Goal: Information Seeking & Learning: Learn about a topic

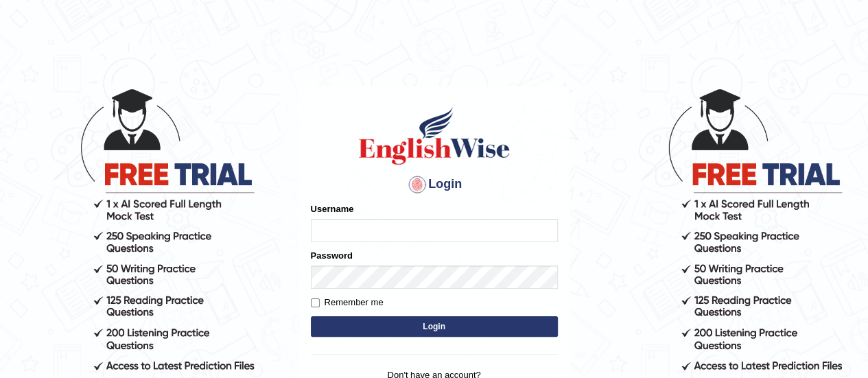
drag, startPoint x: 0, startPoint y: 0, endPoint x: 357, endPoint y: 231, distance: 425.0
click at [357, 231] on input "Username" at bounding box center [434, 230] width 247 height 23
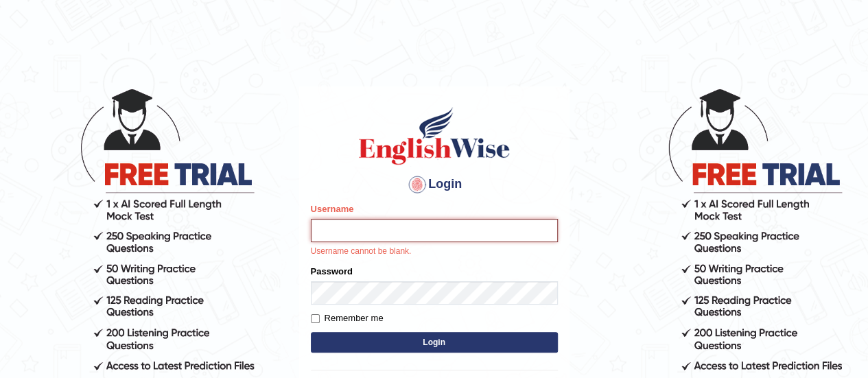
type input "Asangancp"
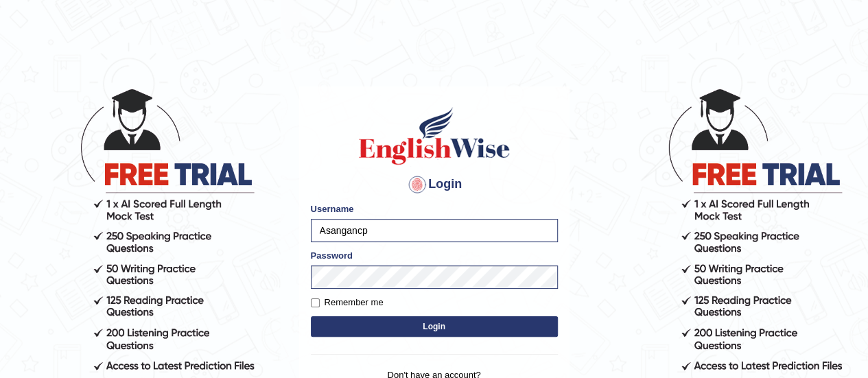
click at [410, 327] on button "Login" at bounding box center [434, 326] width 247 height 21
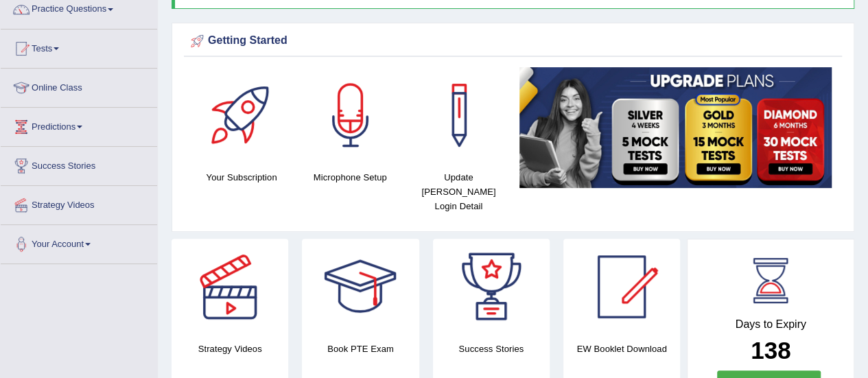
scroll to position [137, 0]
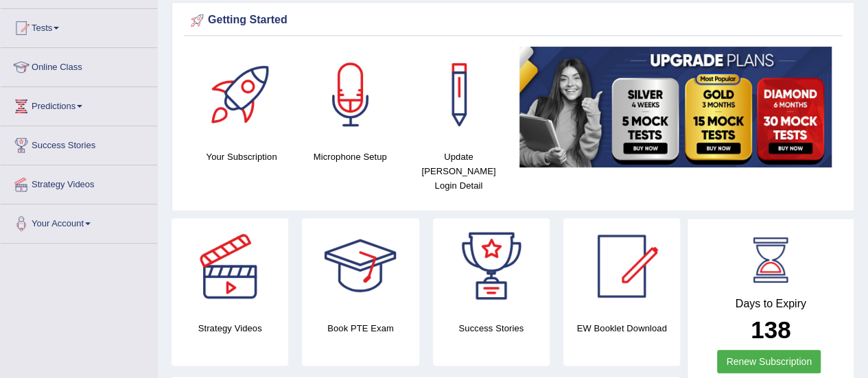
click at [209, 263] on div at bounding box center [230, 266] width 96 height 96
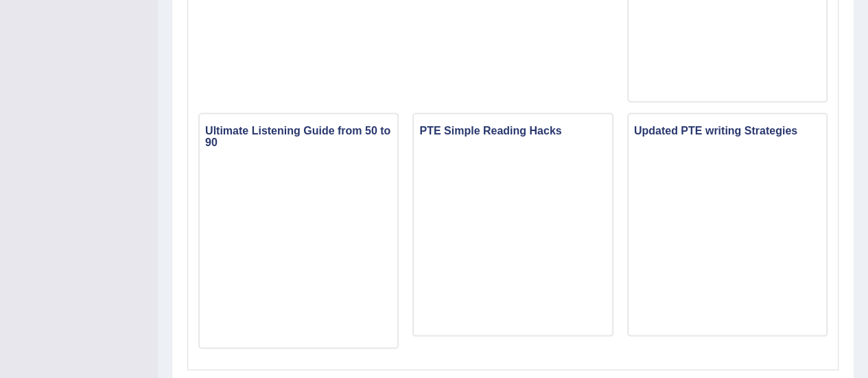
scroll to position [1299, 0]
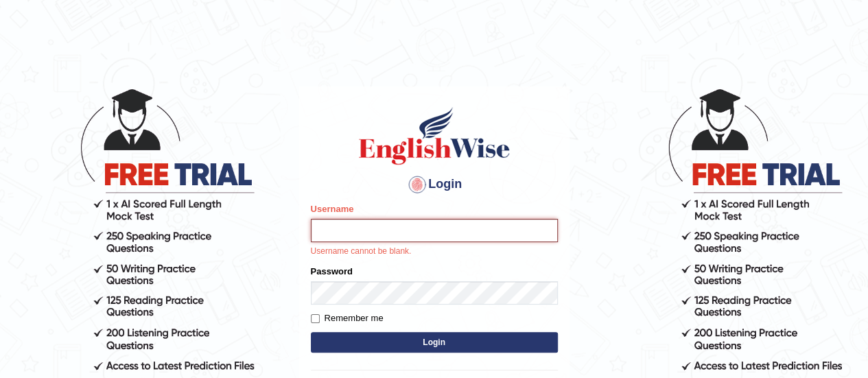
type input "Asangancp"
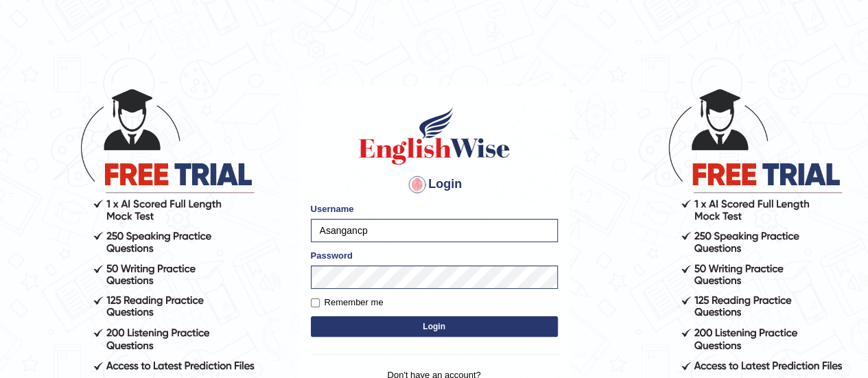
click at [397, 330] on button "Login" at bounding box center [434, 326] width 247 height 21
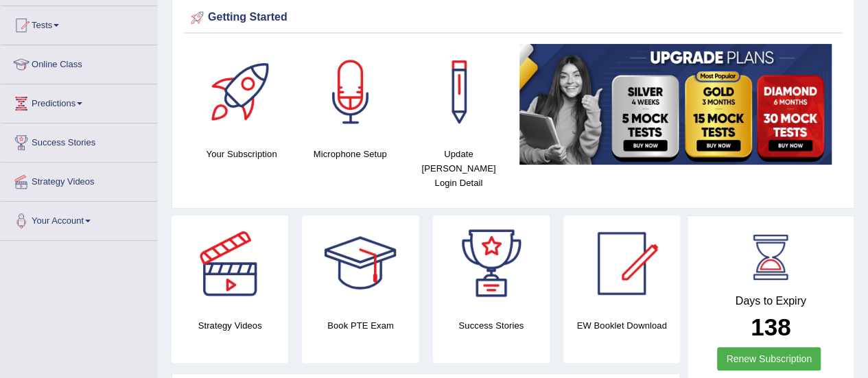
scroll to position [139, 0]
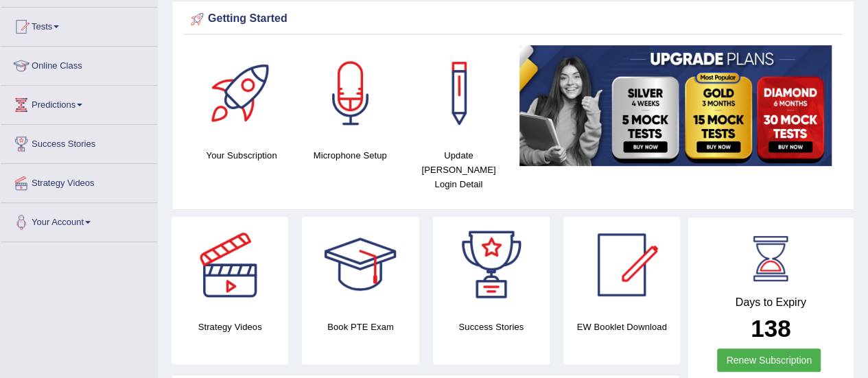
click at [62, 72] on link "Online Class" at bounding box center [79, 64] width 157 height 34
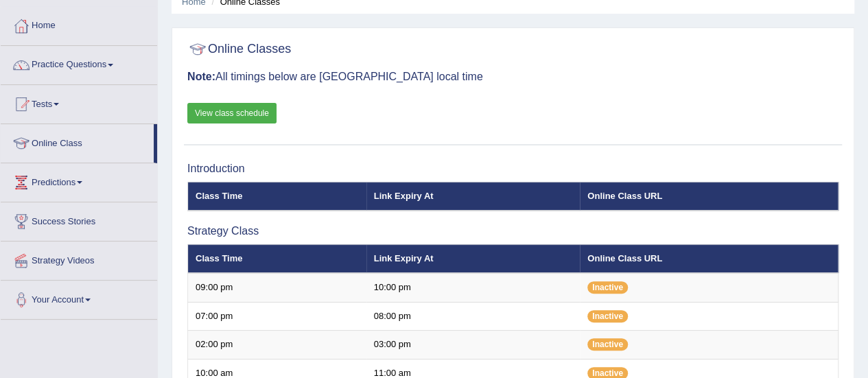
scroll to position [65, 0]
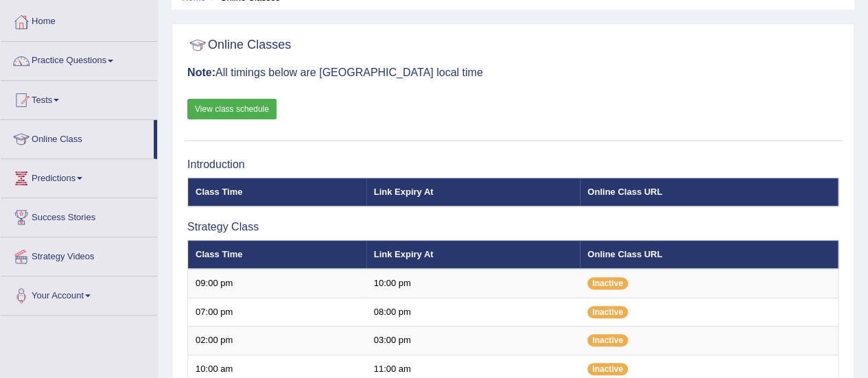
click at [56, 64] on link "Practice Questions" at bounding box center [79, 59] width 157 height 34
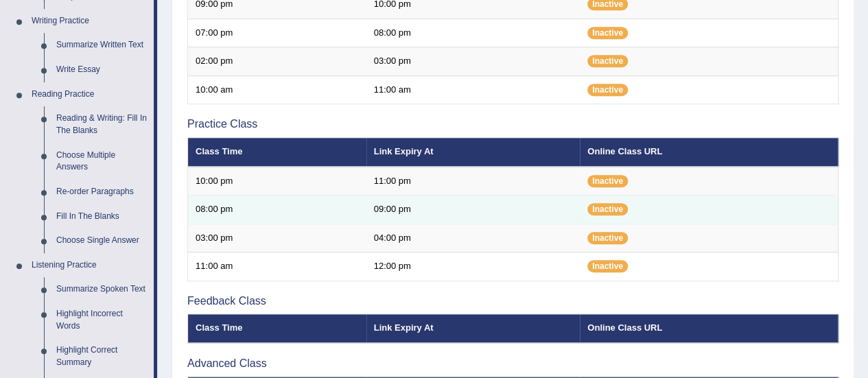
scroll to position [345, 0]
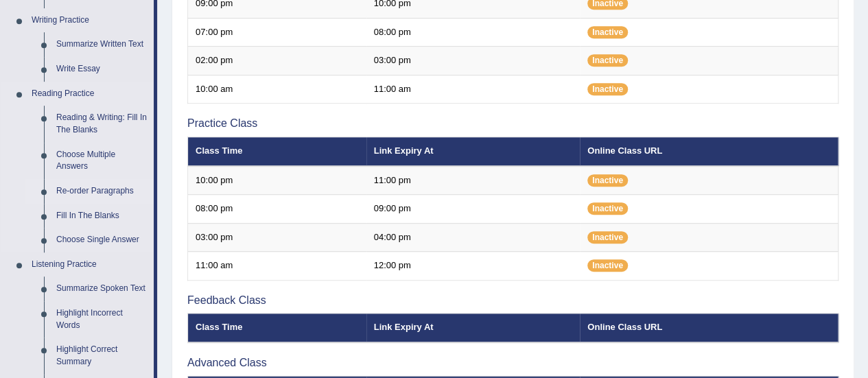
click at [79, 192] on link "Re-order Paragraphs" at bounding box center [102, 191] width 104 height 25
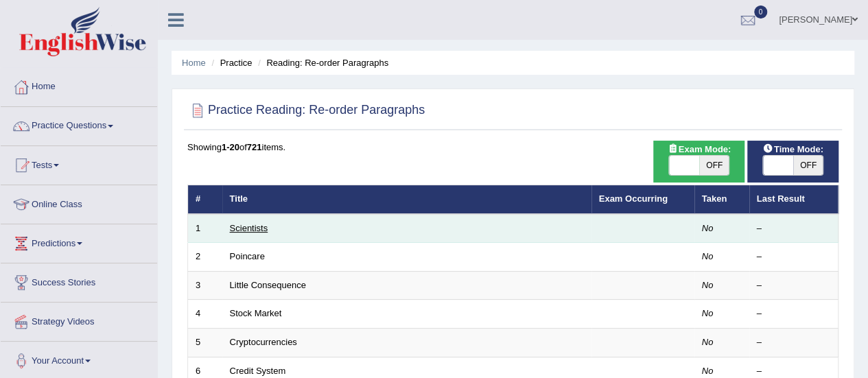
click at [259, 224] on link "Scientists" at bounding box center [249, 228] width 38 height 10
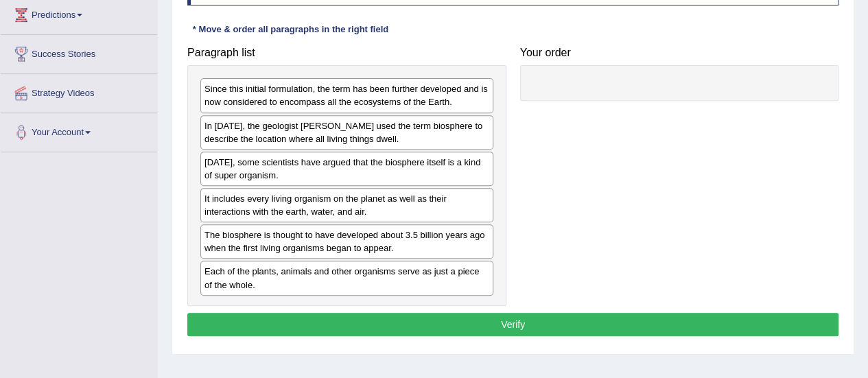
scroll to position [235, 0]
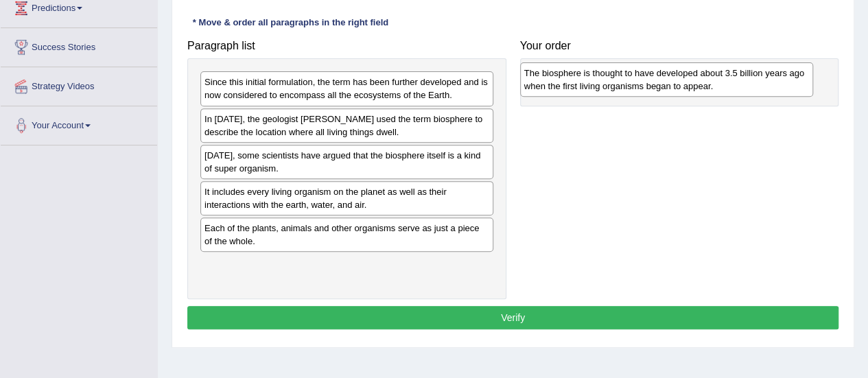
drag, startPoint x: 267, startPoint y: 233, endPoint x: 587, endPoint y: 79, distance: 354.9
click at [587, 79] on div "The biosphere is thought to have developed about 3.5 billion years ago when the…" at bounding box center [666, 79] width 293 height 34
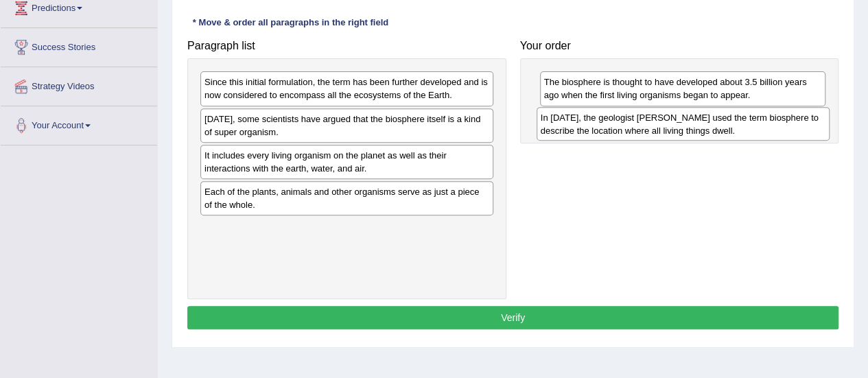
drag, startPoint x: 265, startPoint y: 121, endPoint x: 601, endPoint y: 120, distance: 336.4
click at [601, 120] on div "In [DATE], the geologist [PERSON_NAME] used the term biosphere to describe the …" at bounding box center [683, 124] width 293 height 34
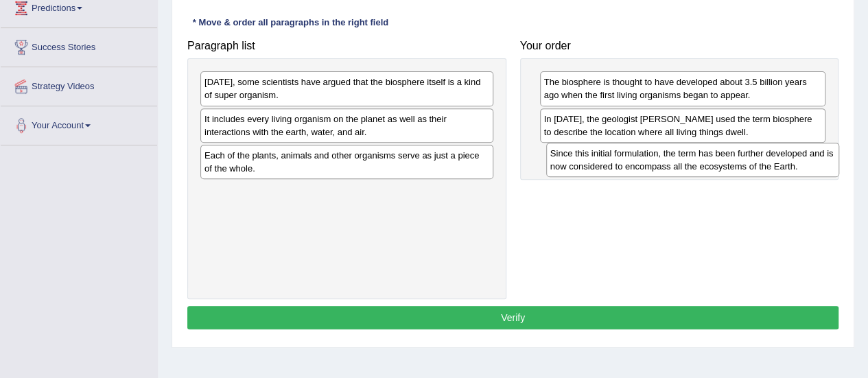
drag, startPoint x: 405, startPoint y: 87, endPoint x: 752, endPoint y: 157, distance: 353.7
click at [752, 157] on div "Since this initial formulation, the term has been further developed and is now …" at bounding box center [692, 160] width 293 height 34
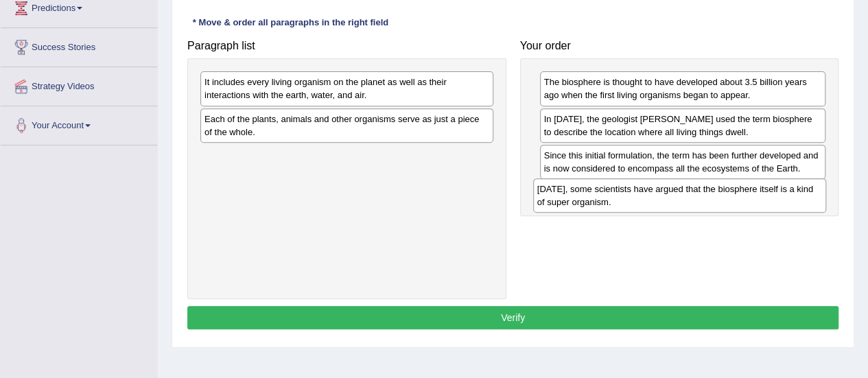
drag, startPoint x: 347, startPoint y: 89, endPoint x: 680, endPoint y: 196, distance: 350.2
click at [680, 196] on div "[DATE], some scientists have argued that the biosphere itself is a kind of supe…" at bounding box center [679, 195] width 293 height 34
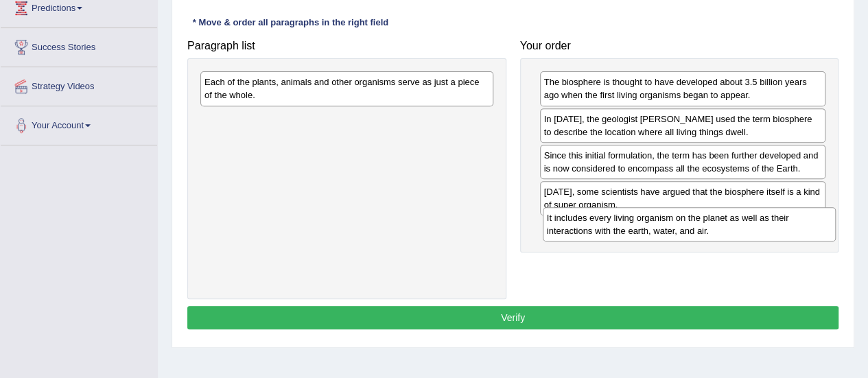
drag, startPoint x: 341, startPoint y: 91, endPoint x: 684, endPoint y: 227, distance: 368.3
click at [684, 227] on div "It includes every living organism on the planet as well as their interactions w…" at bounding box center [689, 224] width 293 height 34
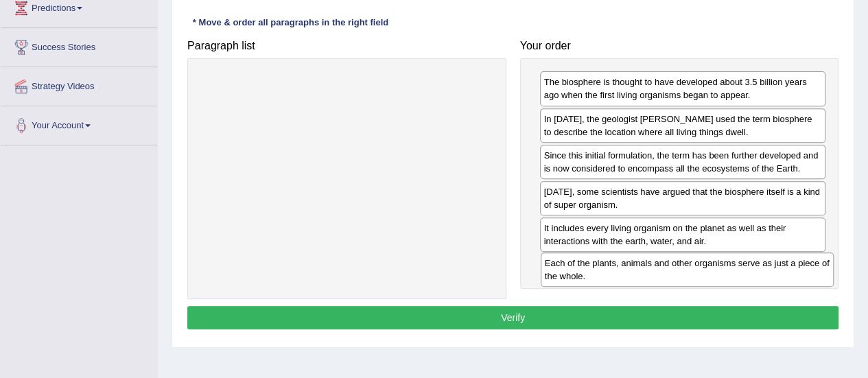
drag, startPoint x: 365, startPoint y: 90, endPoint x: 700, endPoint y: 267, distance: 378.9
click at [700, 267] on div "Each of the plants, animals and other organisms serve as just a piece of the wh…" at bounding box center [687, 270] width 293 height 34
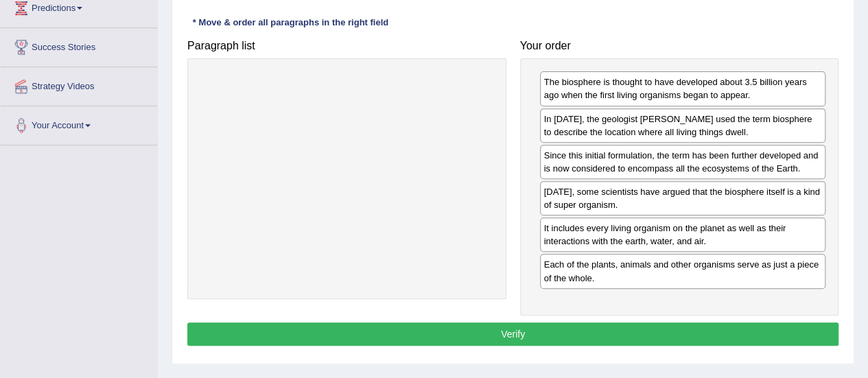
click at [531, 330] on button "Verify" at bounding box center [512, 334] width 651 height 23
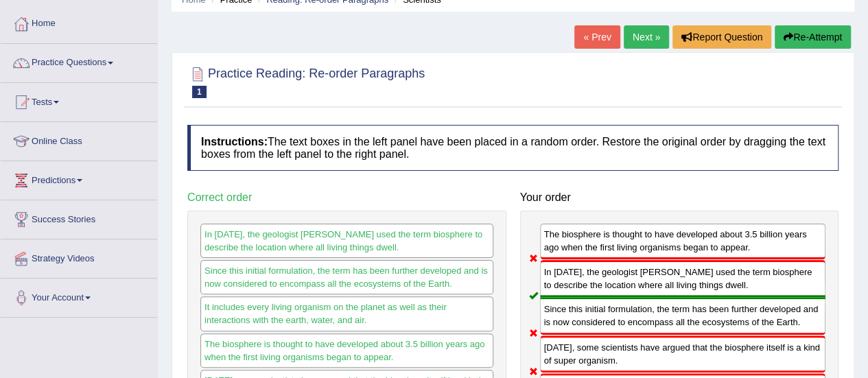
scroll to position [56, 0]
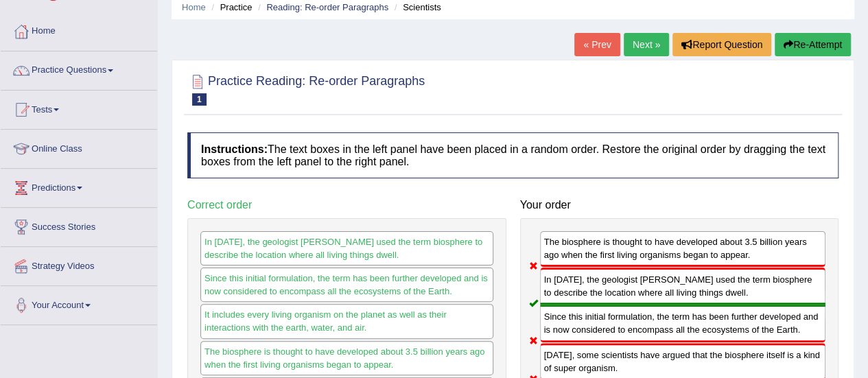
click at [791, 43] on button "Re-Attempt" at bounding box center [813, 44] width 76 height 23
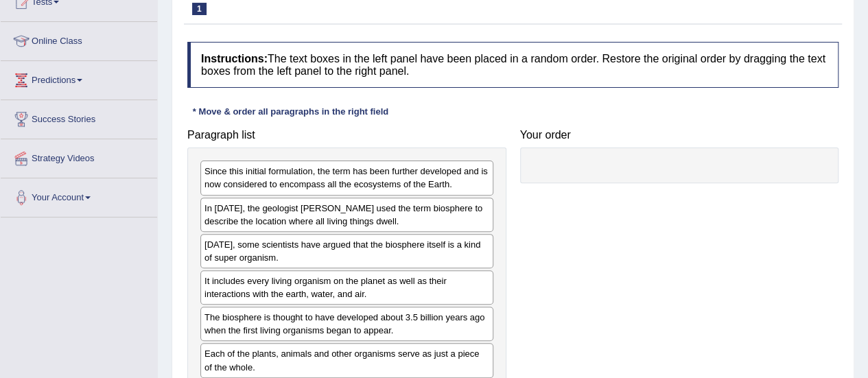
scroll to position [169, 0]
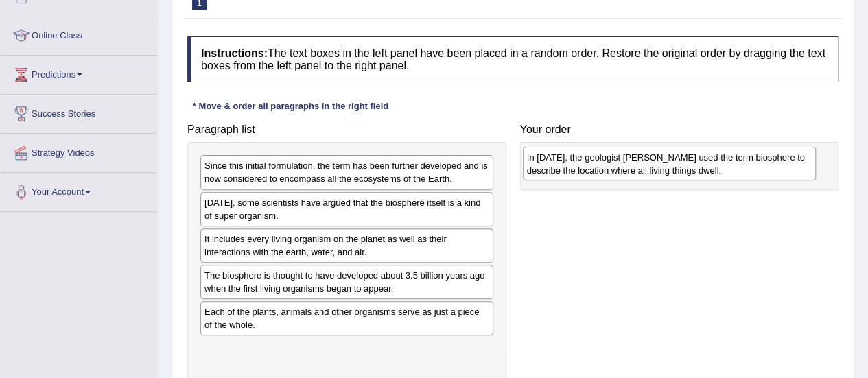
drag, startPoint x: 308, startPoint y: 211, endPoint x: 632, endPoint y: 165, distance: 327.2
click at [632, 165] on div "In 1875, the geologist Eduard Suess used the term biosphere to describe the loc…" at bounding box center [669, 164] width 293 height 34
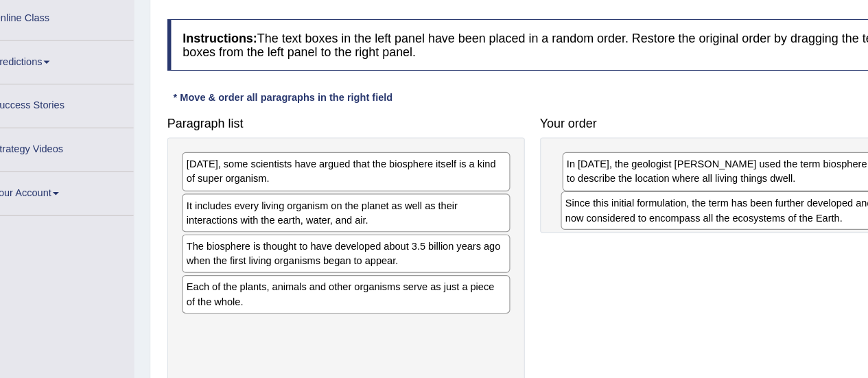
drag, startPoint x: 361, startPoint y: 165, endPoint x: 699, endPoint y: 200, distance: 340.2
click at [699, 200] on div "Since this initial formulation, the term has been further developed and is now …" at bounding box center [685, 207] width 293 height 34
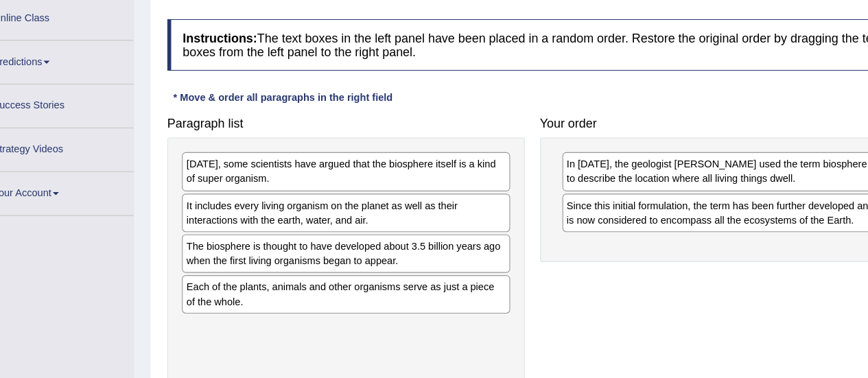
click at [380, 171] on div "Today, some scientists have argued that the biosphere itself is a kind of super…" at bounding box center [346, 172] width 293 height 34
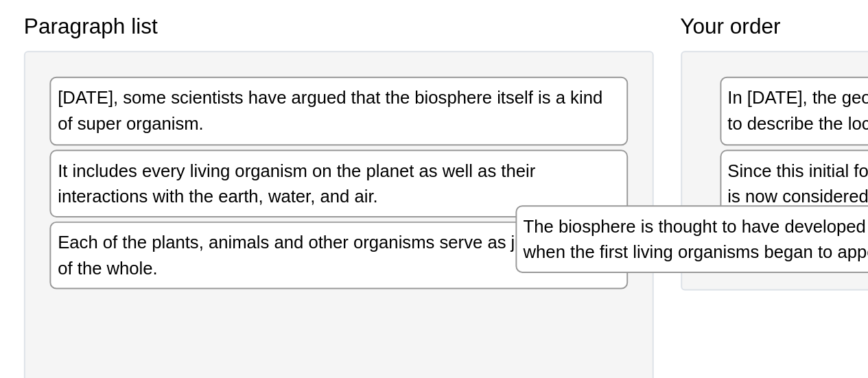
drag, startPoint x: 358, startPoint y: 244, endPoint x: 610, endPoint y: 240, distance: 252.6
click at [610, 240] on div "The biosphere is thought to have developed about 3.5 billion years ago when the…" at bounding box center [583, 237] width 293 height 34
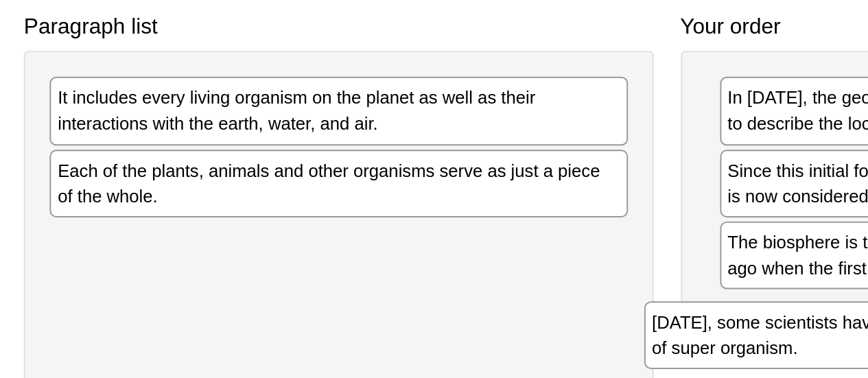
drag, startPoint x: 319, startPoint y: 166, endPoint x: 620, endPoint y: 270, distance: 318.7
click at [620, 209] on html "Toggle navigation Home Practice Questions Speaking Practice Read Aloud Repeat S…" at bounding box center [434, 20] width 868 height 378
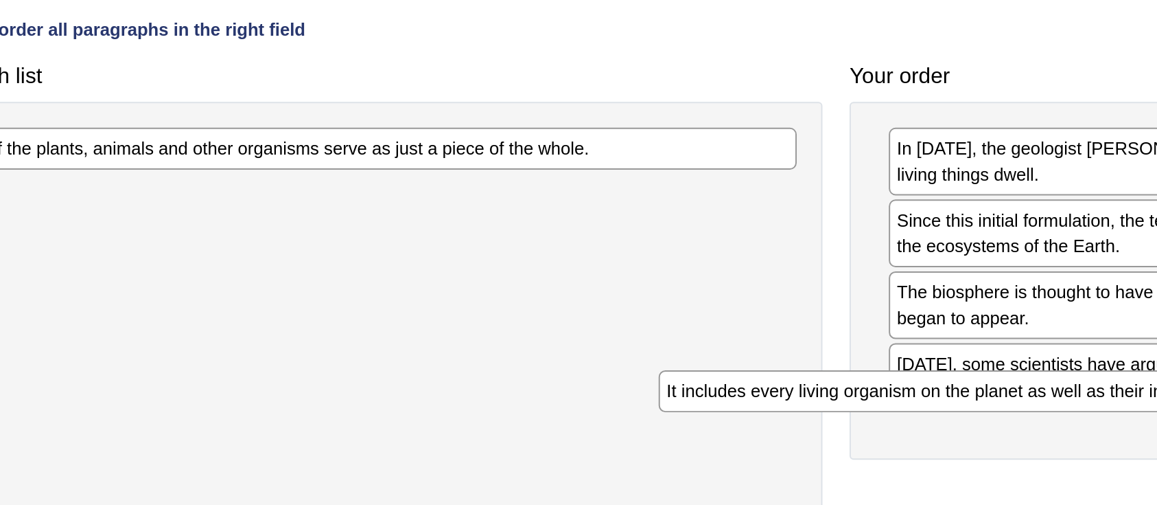
drag, startPoint x: 459, startPoint y: 151, endPoint x: 826, endPoint y: 275, distance: 387.5
click at [826, 275] on html "Toggle navigation Home Practice Questions Speaking Practice Read Aloud Repeat S…" at bounding box center [578, 83] width 1157 height 505
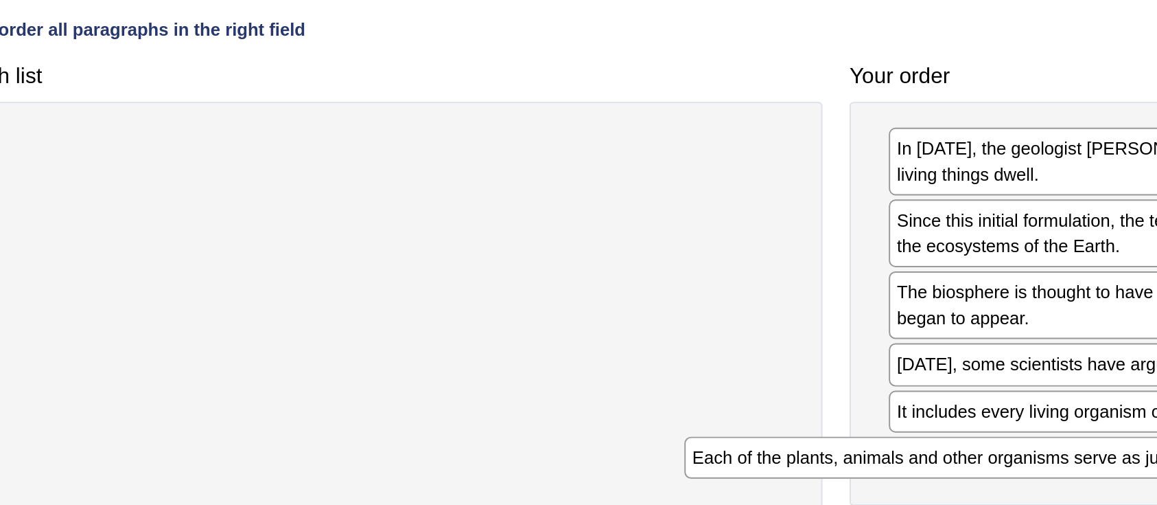
drag, startPoint x: 446, startPoint y: 155, endPoint x: 826, endPoint y: 311, distance: 411.0
click at [826, 311] on html "Toggle navigation Home Practice Questions Speaking Practice Read Aloud Repeat S…" at bounding box center [578, 83] width 1157 height 505
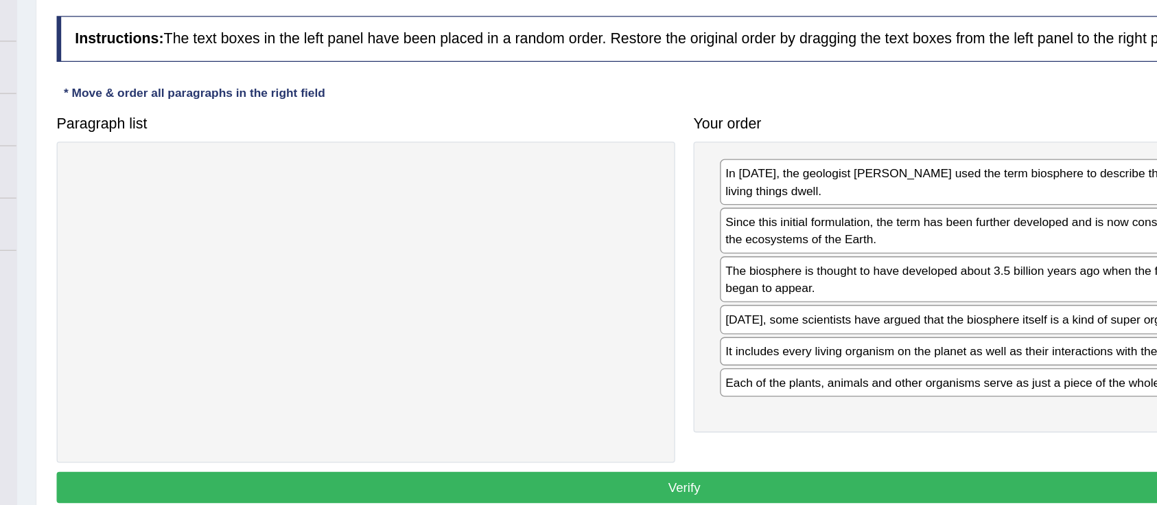
click at [521, 378] on button "Verify" at bounding box center [657, 389] width 940 height 23
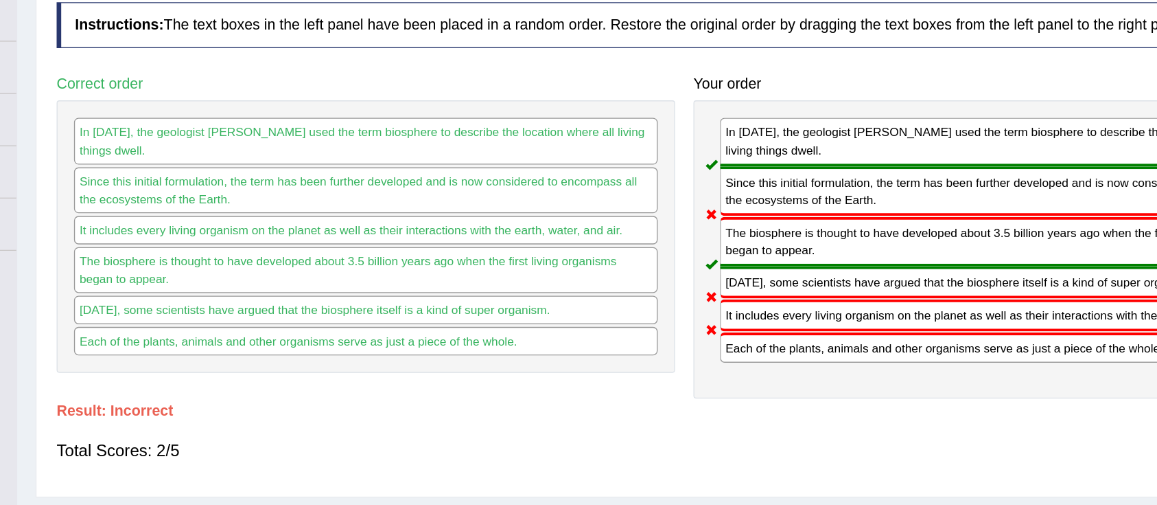
drag, startPoint x: 789, startPoint y: 263, endPoint x: 775, endPoint y: 211, distance: 53.3
click at [775, 211] on div "In 1875, the geologist Eduard Suess used the term biosphere to describe the loc…" at bounding box center [895, 211] width 463 height 223
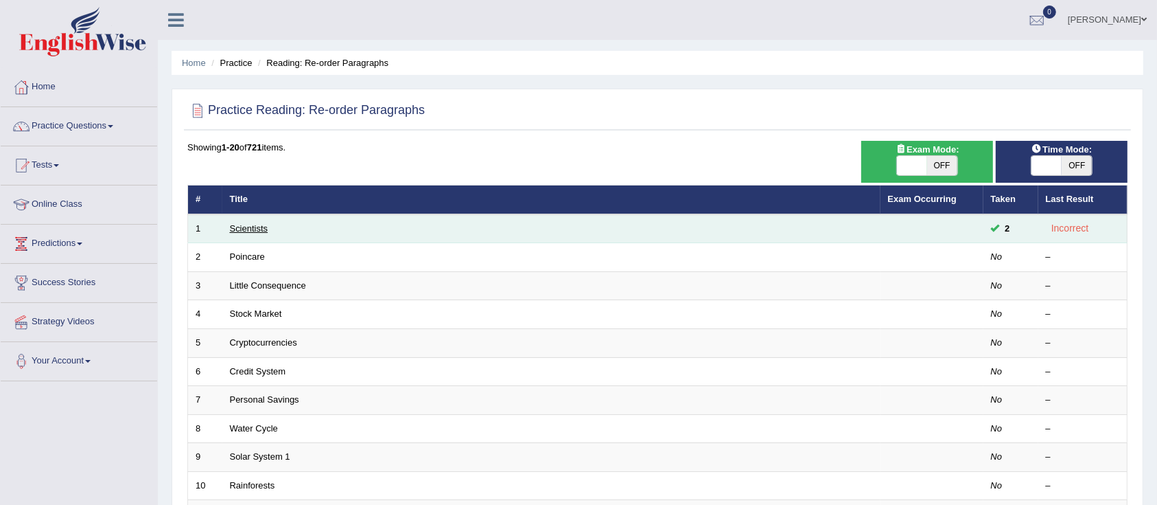
click at [259, 224] on link "Scientists" at bounding box center [249, 228] width 38 height 10
